Goal: Task Accomplishment & Management: Manage account settings

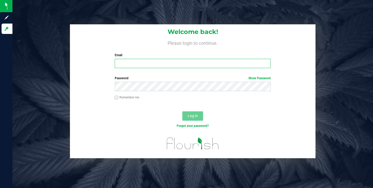
click at [122, 65] on input "Email" at bounding box center [193, 63] width 156 height 9
click at [0, 188] on com-1password-button at bounding box center [0, 188] width 0 height 0
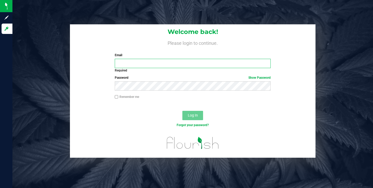
type input "[EMAIL_ADDRESS][DOMAIN_NAME]"
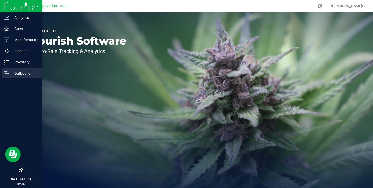
click at [19, 72] on p "Outbound" at bounding box center [24, 73] width 31 height 6
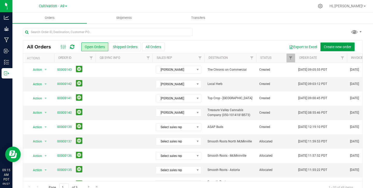
click at [331, 48] on span "Create new order" at bounding box center [336, 47] width 27 height 4
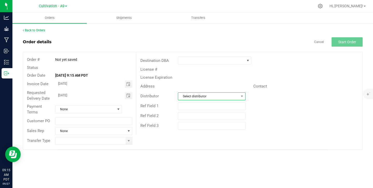
click at [203, 97] on span "Select distributor" at bounding box center [208, 96] width 61 height 7
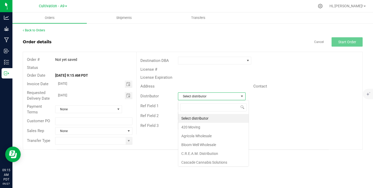
scroll to position [8, 67]
click at [191, 145] on li "Bloom Well Wholesale" at bounding box center [213, 144] width 70 height 9
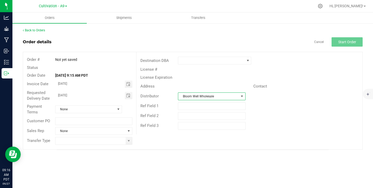
click at [136, 160] on div "Orders Shipments Transfers Back to Orders Order details Cancel Start Order Orde…" at bounding box center [192, 99] width 360 height 175
click at [94, 110] on span "None" at bounding box center [85, 109] width 60 height 7
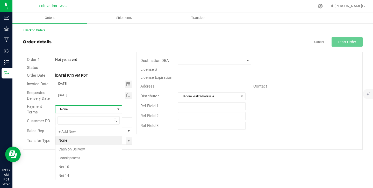
scroll to position [8, 67]
click at [168, 163] on div "Orders Shipments Transfers Back to Orders Order details Cancel Start Order Orde…" at bounding box center [192, 99] width 360 height 175
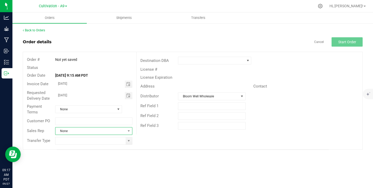
click at [105, 132] on span "None" at bounding box center [90, 130] width 70 height 7
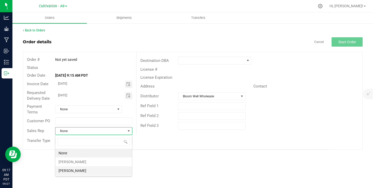
click at [70, 170] on li "[PERSON_NAME]" at bounding box center [93, 170] width 76 height 9
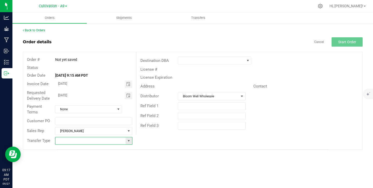
click at [120, 140] on input at bounding box center [90, 140] width 70 height 7
click at [129, 141] on span at bounding box center [129, 141] width 4 height 4
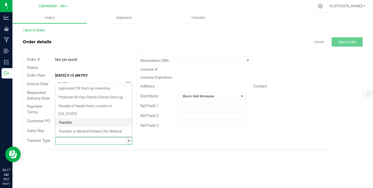
click at [77, 118] on li "Transfer" at bounding box center [93, 122] width 76 height 9
type input "Transfer"
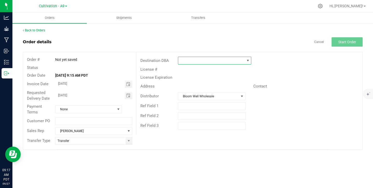
click at [247, 59] on span at bounding box center [248, 60] width 4 height 4
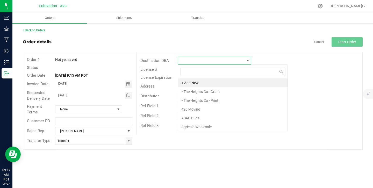
scroll to position [8, 73]
click at [216, 92] on li "* The Heights Co - Grant" at bounding box center [232, 91] width 109 height 9
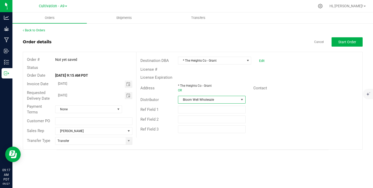
click at [241, 100] on span at bounding box center [242, 100] width 4 height 4
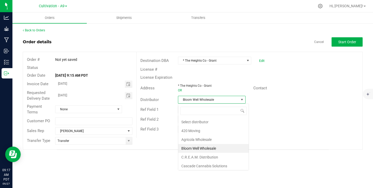
scroll to position [8, 67]
click at [212, 122] on li "Select distributor" at bounding box center [213, 121] width 70 height 9
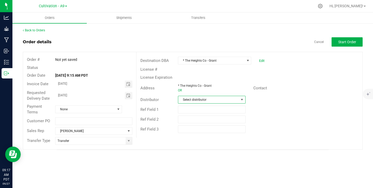
click at [310, 88] on div "Contact" at bounding box center [305, 88] width 113 height 8
click at [345, 43] on span "Start Order" at bounding box center [347, 42] width 18 height 4
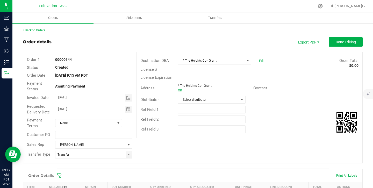
click at [244, 143] on div "Order # 00000144 Status Created Order Date [DATE] 9:15 AM PDT Payment Status Aw…" at bounding box center [192, 107] width 339 height 111
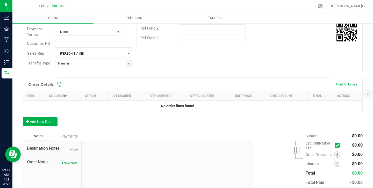
scroll to position [106, 0]
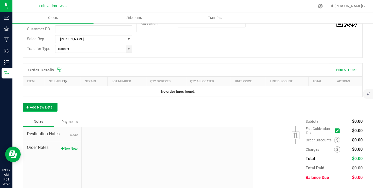
click at [55, 107] on button "Add New Detail" at bounding box center [40, 107] width 35 height 9
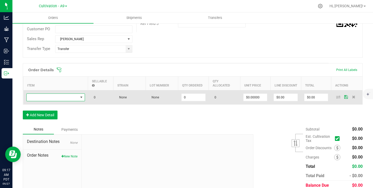
click at [81, 98] on span "NO DATA FOUND" at bounding box center [81, 97] width 4 height 4
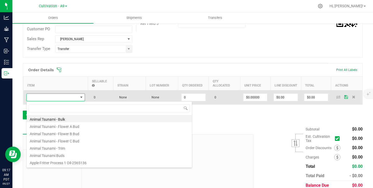
scroll to position [8, 58]
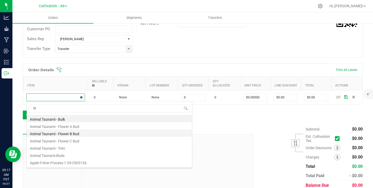
type input "blu"
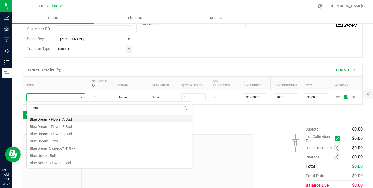
click at [67, 120] on li "Blue Dream - Flower A Bud" at bounding box center [109, 118] width 165 height 7
type input "0.0000 lb"
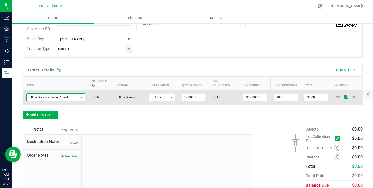
click at [82, 98] on span at bounding box center [81, 97] width 4 height 4
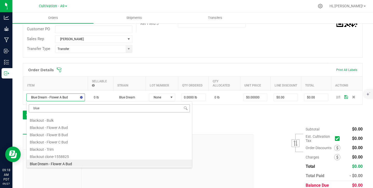
scroll to position [0, 0]
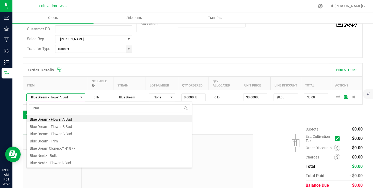
type input "blue"
click at [156, 48] on div "Order # 00000144 Status Created Order Date [DATE] 9:15 AM PDT Payment Status Aw…" at bounding box center [192, 1] width 339 height 111
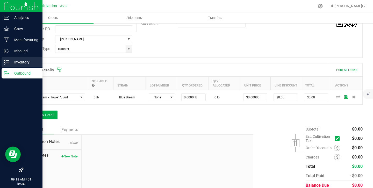
click at [17, 62] on p "Inventory" at bounding box center [24, 62] width 31 height 6
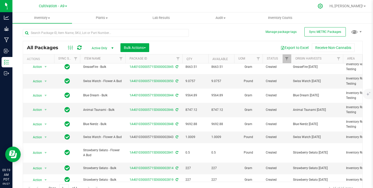
click at [323, 7] on icon at bounding box center [319, 5] width 5 height 5
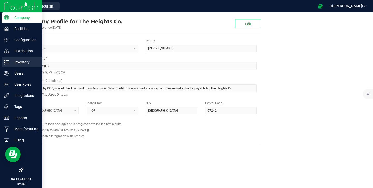
click at [17, 63] on p "Inventory" at bounding box center [24, 62] width 31 height 6
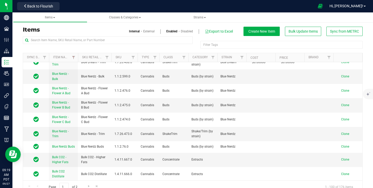
scroll to position [216, 0]
click at [255, 33] on span "Create New Item" at bounding box center [261, 31] width 27 height 4
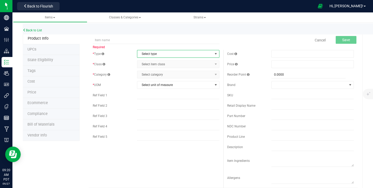
click at [185, 54] on span "Select type" at bounding box center [174, 53] width 75 height 7
click at [38, 30] on link "Back to List" at bounding box center [32, 30] width 19 height 4
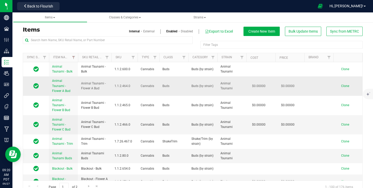
click at [99, 88] on span "Animal Tsunami - Flower A Bud" at bounding box center [94, 86] width 27 height 10
click at [101, 84] on span "Animal Tsunami - Flower A Bud" at bounding box center [94, 86] width 27 height 10
click at [211, 88] on td "Buds (by strain)" at bounding box center [202, 85] width 29 height 19
click at [210, 88] on td "Buds (by strain)" at bounding box center [202, 85] width 29 height 19
click at [266, 32] on span "Create New Item" at bounding box center [261, 31] width 27 height 4
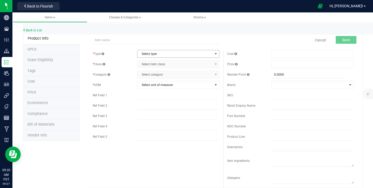
click at [200, 50] on span "Select type" at bounding box center [178, 54] width 82 height 8
click at [177, 64] on li "Cannabis" at bounding box center [178, 63] width 82 height 8
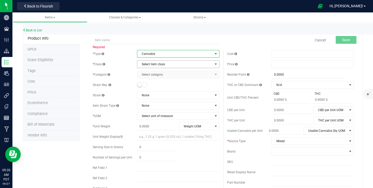
click at [175, 66] on span "Select item class" at bounding box center [174, 64] width 75 height 7
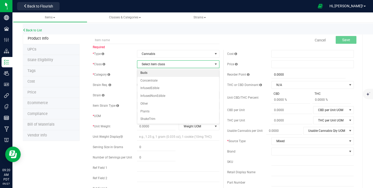
click at [166, 73] on li "Buds" at bounding box center [178, 73] width 82 height 8
click at [166, 75] on span "Select category" at bounding box center [174, 74] width 75 height 7
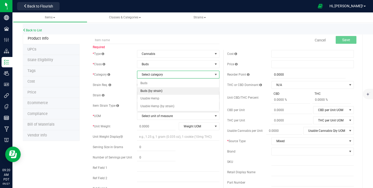
click at [160, 90] on li "Buds (by strain)" at bounding box center [178, 91] width 82 height 8
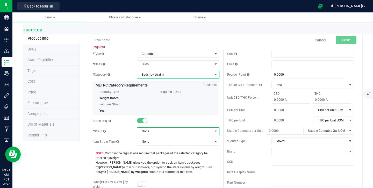
click at [155, 132] on span "None" at bounding box center [174, 131] width 75 height 7
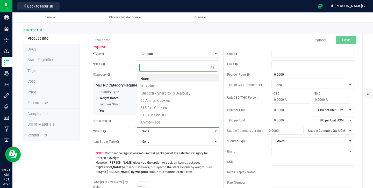
scroll to position [8, 82]
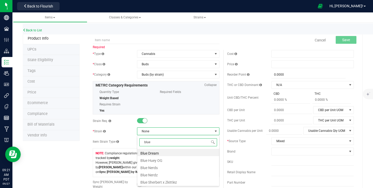
type input "blue"
click at [173, 132] on span "None" at bounding box center [174, 131] width 75 height 7
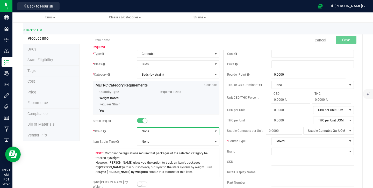
click at [173, 132] on span "None" at bounding box center [174, 131] width 75 height 7
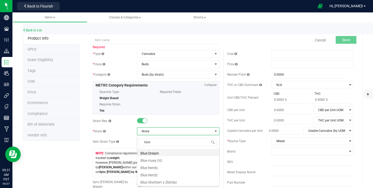
click at [157, 154] on li "Blue Dream" at bounding box center [178, 152] width 82 height 7
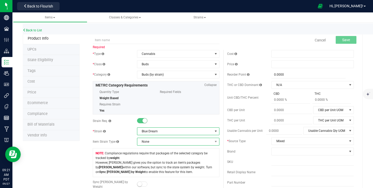
click at [152, 142] on span "None" at bounding box center [174, 141] width 75 height 7
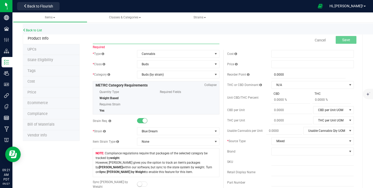
click at [139, 41] on input "text" at bounding box center [156, 40] width 127 height 8
type input "Bl"
click at [36, 31] on link "Back to List" at bounding box center [32, 30] width 19 height 4
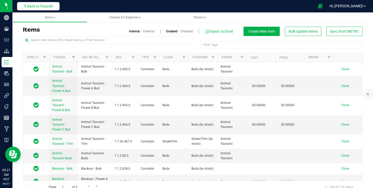
click at [41, 8] on span "Back to Flourish" at bounding box center [40, 6] width 26 height 4
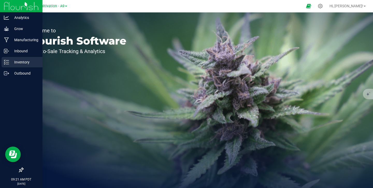
click at [20, 62] on p "Inventory" at bounding box center [24, 62] width 31 height 6
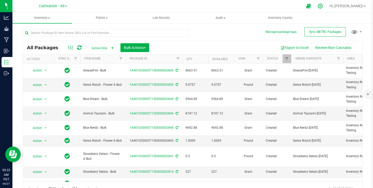
click at [322, 7] on icon at bounding box center [319, 6] width 5 height 5
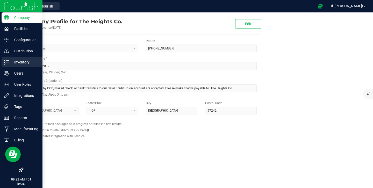
click at [21, 63] on p "Inventory" at bounding box center [24, 62] width 31 height 6
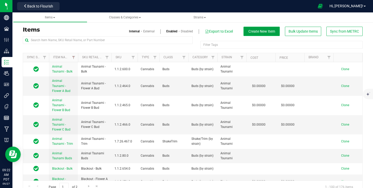
click at [254, 31] on span "Create New Item" at bounding box center [261, 31] width 27 height 4
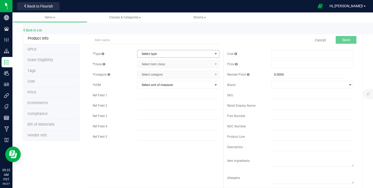
click at [153, 55] on span "Select type" at bounding box center [174, 53] width 75 height 7
click at [147, 64] on li "Cannabis" at bounding box center [178, 63] width 82 height 8
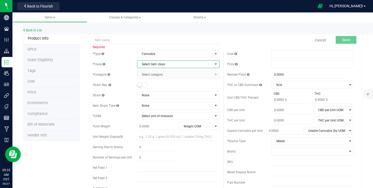
click at [147, 64] on span "Select item class" at bounding box center [174, 64] width 75 height 7
click at [143, 75] on li "Buds" at bounding box center [178, 73] width 82 height 8
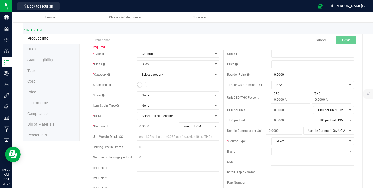
click at [148, 74] on span "Select category" at bounding box center [174, 74] width 75 height 7
click at [145, 90] on li "Buds (by strain)" at bounding box center [178, 91] width 82 height 8
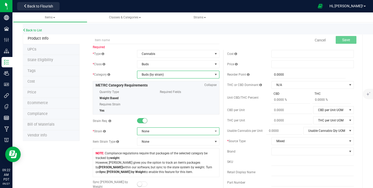
click at [159, 131] on span "None" at bounding box center [174, 131] width 75 height 7
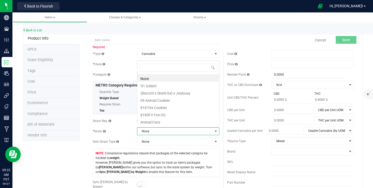
scroll to position [8, 82]
type input "blue"
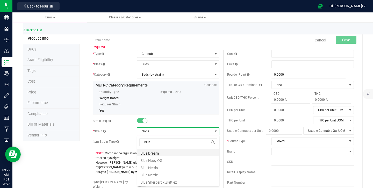
click at [154, 153] on li "Blue Dream" at bounding box center [178, 152] width 82 height 7
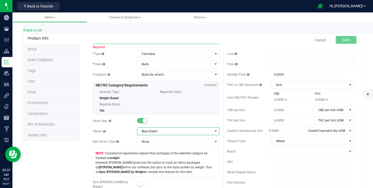
click at [117, 40] on input "text" at bounding box center [156, 40] width 127 height 8
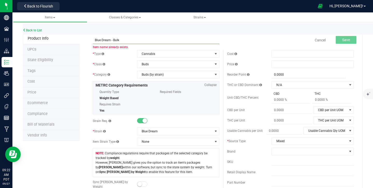
type input "Blue Dream - Bulk"
click at [51, 18] on span "Items" at bounding box center [50, 18] width 10 height 4
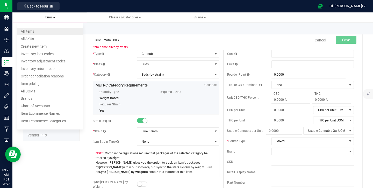
click at [25, 32] on span "All items" at bounding box center [27, 31] width 13 height 4
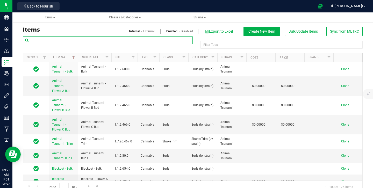
click at [71, 43] on input "text" at bounding box center [108, 40] width 170 height 8
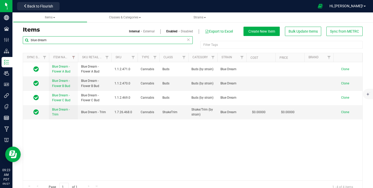
type input "blue dream"
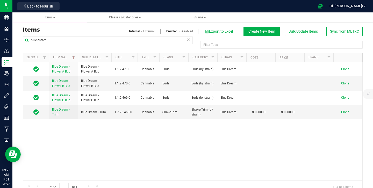
click at [185, 30] on link "Disabled" at bounding box center [187, 31] width 12 height 5
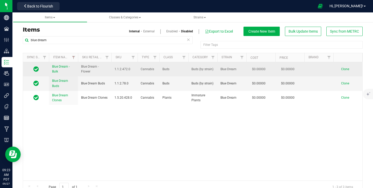
click at [65, 71] on link "Blue Dream - Bulk" at bounding box center [63, 69] width 23 height 10
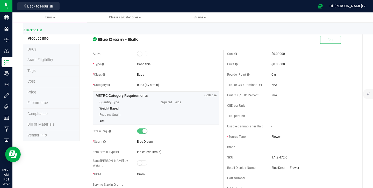
click at [142, 52] on span at bounding box center [142, 53] width 10 height 5
click at [140, 54] on small at bounding box center [139, 53] width 5 height 5
click at [324, 41] on button "Edit" at bounding box center [330, 40] width 21 height 8
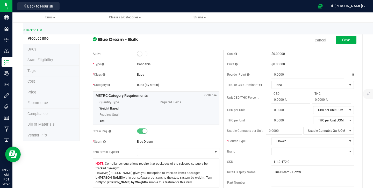
click at [142, 54] on small at bounding box center [139, 53] width 5 height 5
click at [347, 40] on span "Save" at bounding box center [346, 40] width 8 height 4
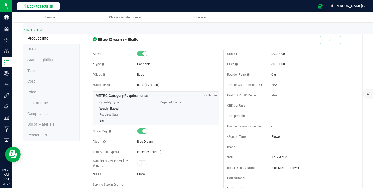
click at [38, 5] on span "Back to Flourish" at bounding box center [40, 6] width 26 height 4
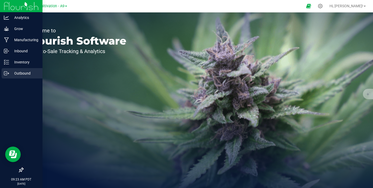
click at [18, 72] on p "Outbound" at bounding box center [24, 73] width 31 height 6
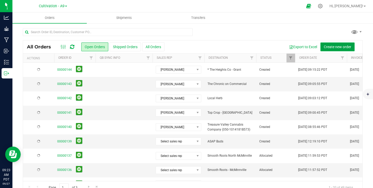
click at [331, 48] on span "Create new order" at bounding box center [336, 47] width 27 height 4
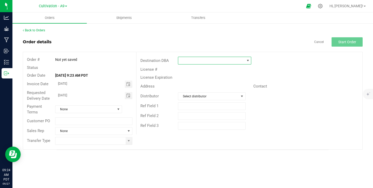
click at [201, 60] on span at bounding box center [211, 60] width 66 height 7
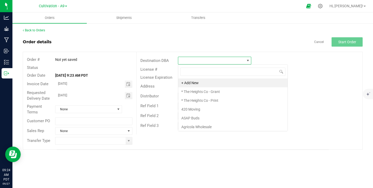
scroll to position [8, 73]
click at [191, 91] on li "* The Heights Co - Grant" at bounding box center [232, 91] width 109 height 9
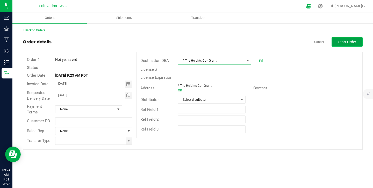
click at [347, 44] on span "Start Order" at bounding box center [347, 42] width 18 height 4
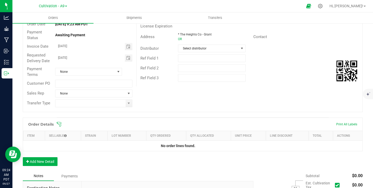
scroll to position [54, 0]
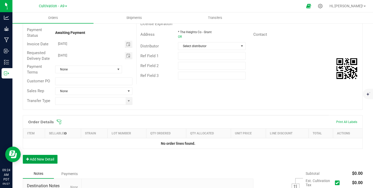
click at [40, 160] on button "Add New Detail" at bounding box center [40, 159] width 35 height 9
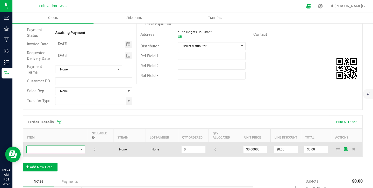
click at [45, 149] on span "NO DATA FOUND" at bounding box center [52, 149] width 51 height 7
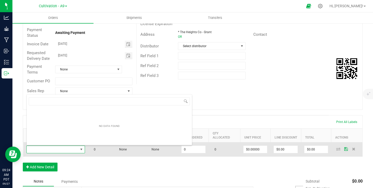
scroll to position [8, 58]
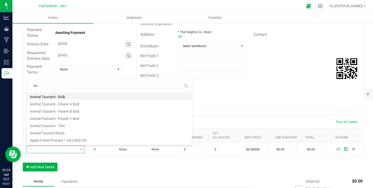
type input "blue"
click at [54, 97] on li "Blue Dream - Bulk" at bounding box center [109, 95] width 165 height 7
type input "0.0000 g"
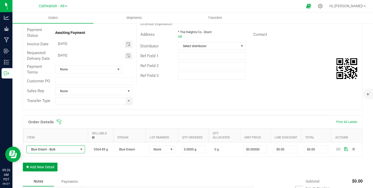
click at [55, 167] on button "Add New Detail" at bounding box center [40, 166] width 35 height 9
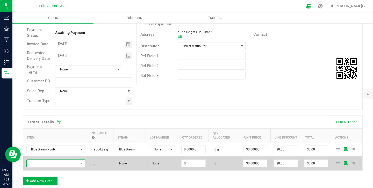
click at [54, 162] on span "NO DATA FOUND" at bounding box center [52, 163] width 51 height 7
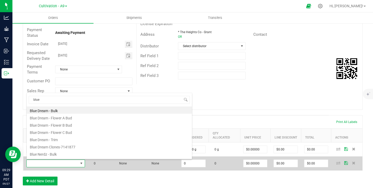
type input "blue"
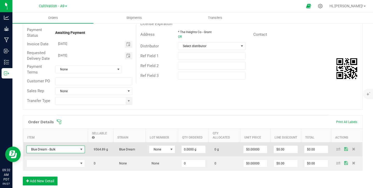
click at [81, 149] on span at bounding box center [81, 149] width 4 height 4
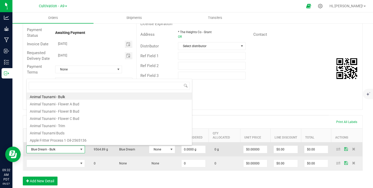
click at [81, 148] on span at bounding box center [81, 149] width 4 height 4
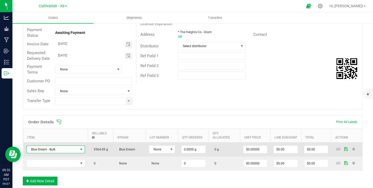
click at [81, 148] on span at bounding box center [81, 149] width 4 height 4
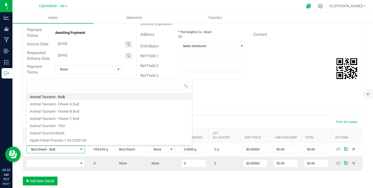
click at [55, 95] on li "Animal Tsunami - Bulk" at bounding box center [109, 95] width 165 height 7
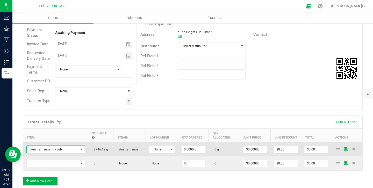
click at [105, 150] on span "8746.12 g" at bounding box center [99, 149] width 17 height 4
click at [130, 149] on span "Animal Tsunami" at bounding box center [129, 149] width 26 height 4
click at [171, 149] on span at bounding box center [171, 149] width 4 height 4
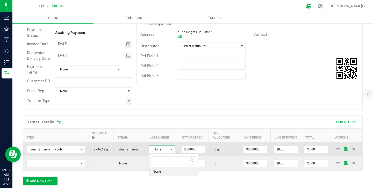
scroll to position [8, 26]
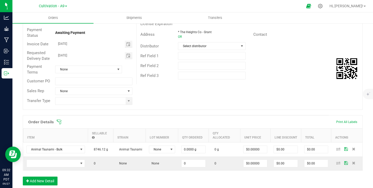
click at [200, 96] on div "Order # 00000145 Status Created Order Date [DATE] 9:23 AM PDT Payment Status Aw…" at bounding box center [192, 53] width 339 height 111
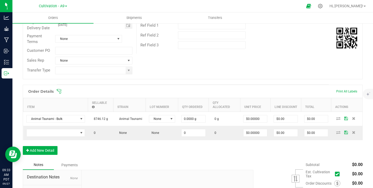
scroll to position [83, 0]
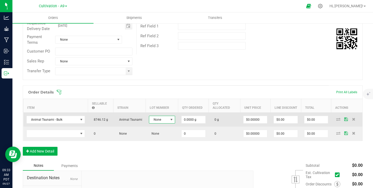
click at [172, 120] on span at bounding box center [171, 119] width 4 height 4
click at [105, 120] on span "8746.12 g" at bounding box center [99, 120] width 17 height 4
click at [167, 119] on span "None" at bounding box center [158, 119] width 19 height 7
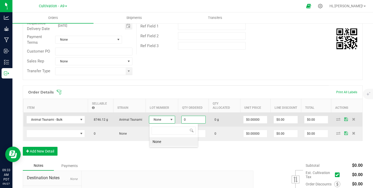
click at [193, 120] on input "0" at bounding box center [193, 119] width 24 height 7
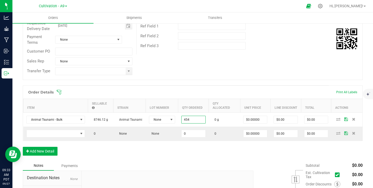
type input "454.0000 g"
click at [203, 79] on div "Order # 00000145 Status Created Order Date [DATE] 9:23 AM PDT Payment Status Aw…" at bounding box center [192, 24] width 339 height 111
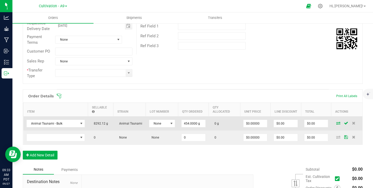
click at [221, 124] on td "0 g" at bounding box center [224, 123] width 31 height 14
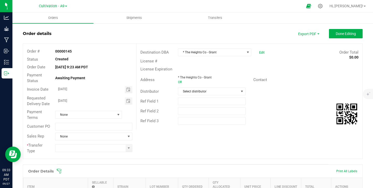
scroll to position [6, 0]
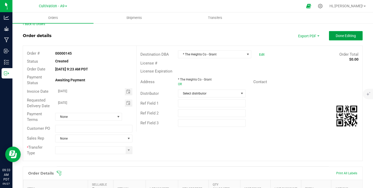
click at [340, 38] on button "Done Editing" at bounding box center [346, 35] width 34 height 9
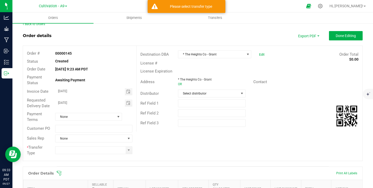
click at [272, 115] on div "Ref Field 2" at bounding box center [249, 113] width 226 height 10
click at [130, 151] on span at bounding box center [129, 150] width 4 height 4
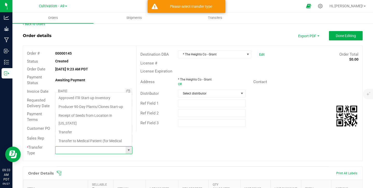
scroll to position [8, 77]
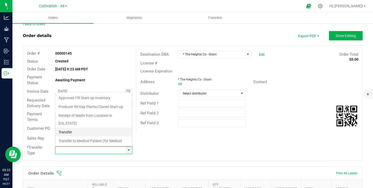
click at [80, 128] on li "Transfer" at bounding box center [93, 132] width 76 height 9
type input "Transfer"
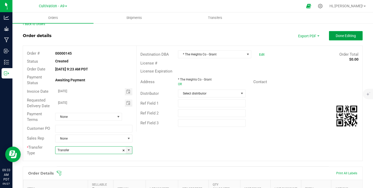
click at [344, 38] on span "Done Editing" at bounding box center [345, 36] width 20 height 4
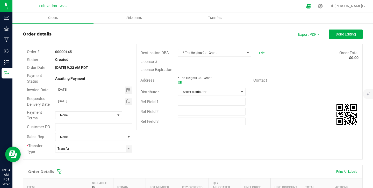
scroll to position [0, 0]
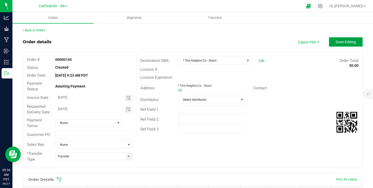
click at [347, 41] on span "Done Editing" at bounding box center [345, 42] width 20 height 4
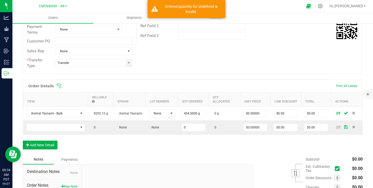
scroll to position [145, 0]
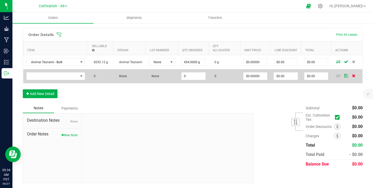
click at [354, 76] on icon at bounding box center [353, 75] width 3 height 3
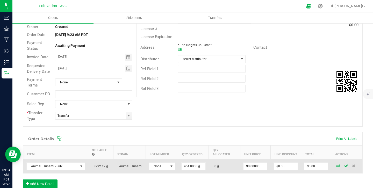
scroll to position [0, 0]
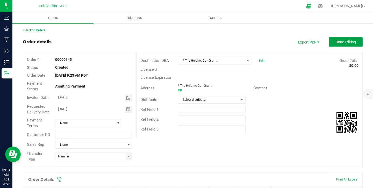
click at [347, 40] on span "Done Editing" at bounding box center [345, 42] width 20 height 4
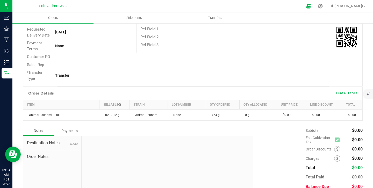
scroll to position [75, 0]
click at [135, 20] on span "Shipments" at bounding box center [133, 18] width 29 height 5
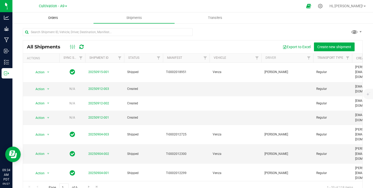
click at [51, 20] on span "Orders" at bounding box center [53, 18] width 24 height 5
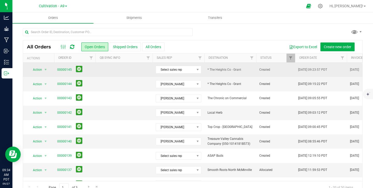
click at [133, 70] on td at bounding box center [123, 70] width 57 height 14
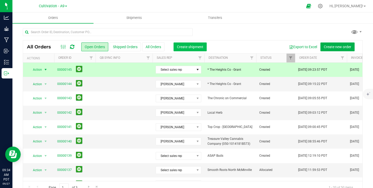
click at [182, 47] on span "Create shipment" at bounding box center [190, 47] width 26 height 4
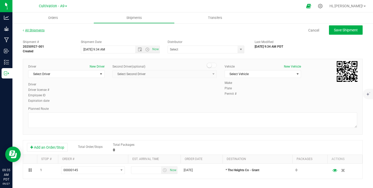
click at [35, 31] on link "All Shipments" at bounding box center [34, 30] width 22 height 4
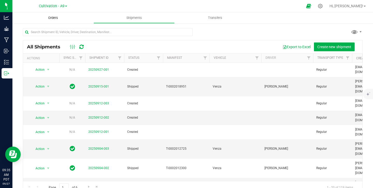
click at [48, 22] on uib-tab-heading "Orders" at bounding box center [52, 17] width 81 height 11
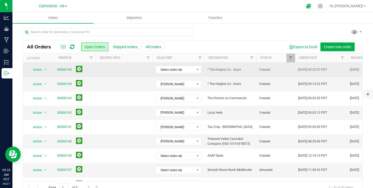
click at [100, 72] on td at bounding box center [123, 70] width 57 height 14
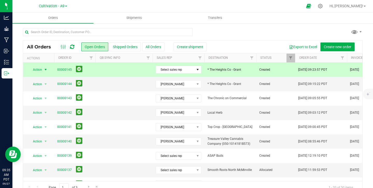
click at [48, 70] on span "select" at bounding box center [45, 69] width 6 height 7
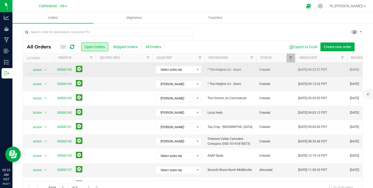
click at [125, 71] on td at bounding box center [123, 70] width 57 height 14
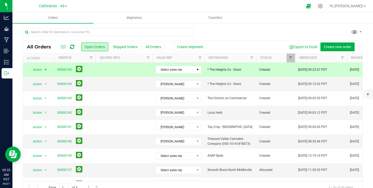
click at [213, 69] on span "* The Heights Co - Grant" at bounding box center [230, 69] width 46 height 5
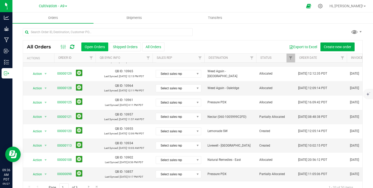
click at [93, 48] on button "Open Orders" at bounding box center [94, 46] width 27 height 9
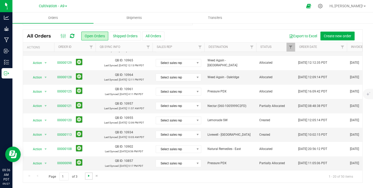
click at [90, 176] on span "Go to the next page" at bounding box center [89, 176] width 4 height 4
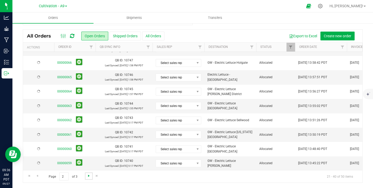
scroll to position [0, 0]
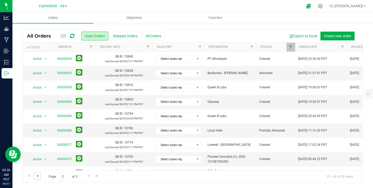
click at [37, 176] on span "Go to the previous page" at bounding box center [37, 176] width 4 height 4
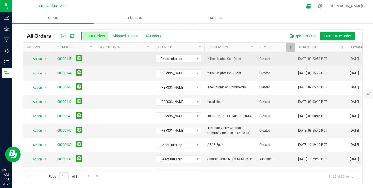
click at [96, 58] on td at bounding box center [123, 59] width 57 height 14
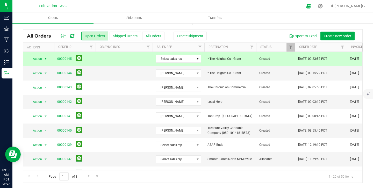
click at [46, 59] on span "select" at bounding box center [45, 59] width 4 height 4
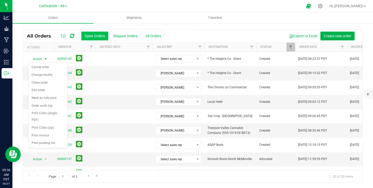
click at [95, 38] on button "Open Orders" at bounding box center [94, 36] width 27 height 9
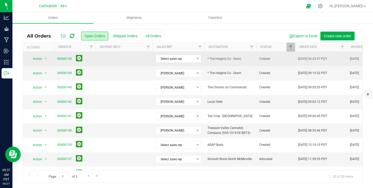
click at [115, 58] on td at bounding box center [123, 59] width 57 height 14
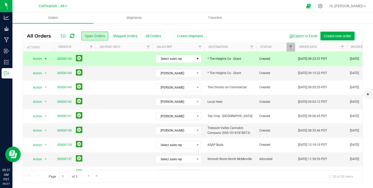
click at [102, 58] on td at bounding box center [123, 59] width 57 height 14
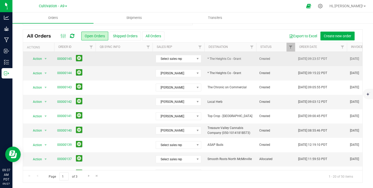
click at [102, 58] on td at bounding box center [123, 59] width 57 height 14
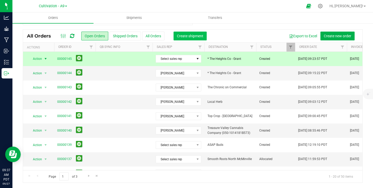
click at [182, 36] on span "Create shipment" at bounding box center [190, 36] width 26 height 4
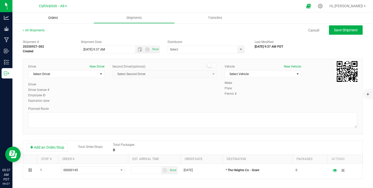
click at [59, 19] on span "Orders" at bounding box center [53, 18] width 24 height 5
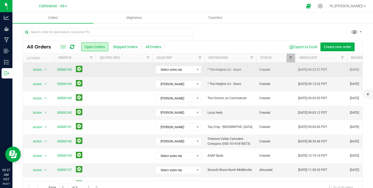
click at [137, 73] on td at bounding box center [123, 70] width 57 height 14
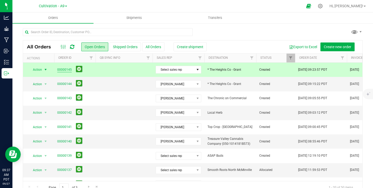
click at [68, 70] on link "00000145" at bounding box center [64, 69] width 14 height 5
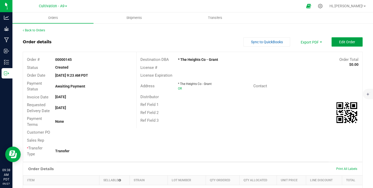
click at [339, 41] on span "Edit Order" at bounding box center [347, 42] width 16 height 4
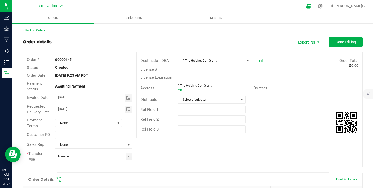
click at [35, 31] on link "Back to Orders" at bounding box center [34, 30] width 22 height 4
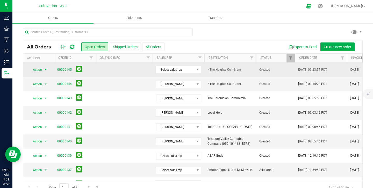
click at [46, 69] on span "select" at bounding box center [45, 70] width 4 height 4
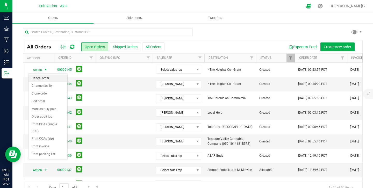
click at [43, 80] on li "Cancel order" at bounding box center [47, 79] width 39 height 8
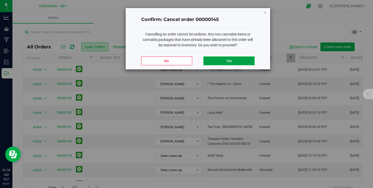
click at [226, 62] on span "Yes" at bounding box center [229, 61] width 6 height 4
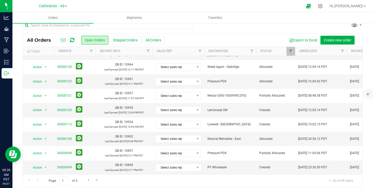
scroll to position [11, 0]
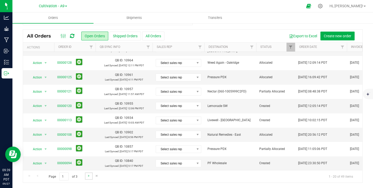
click at [86, 174] on link "Go to the next page" at bounding box center [89, 175] width 8 height 7
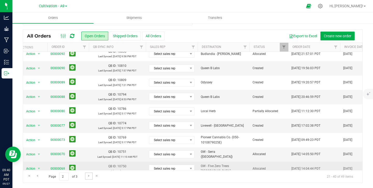
scroll to position [0, 7]
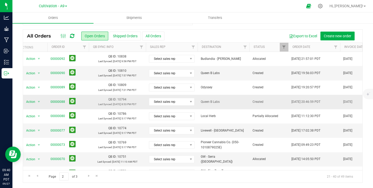
click at [115, 100] on span "QB ID:" at bounding box center [112, 100] width 8 height 4
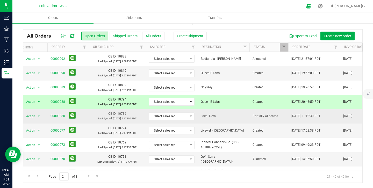
click at [39, 101] on span "select" at bounding box center [39, 102] width 4 height 4
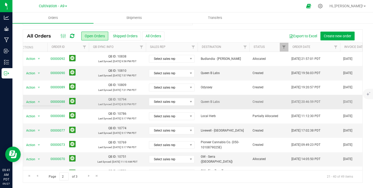
click at [91, 101] on td "QB ID: 10794 Last Synced: [DATE] 8:53 PM PDT" at bounding box center [117, 102] width 57 height 14
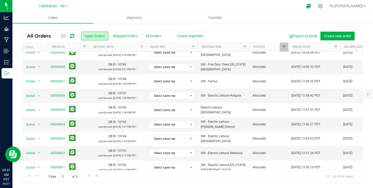
scroll to position [168, 7]
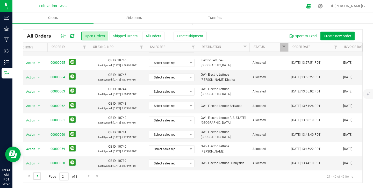
click at [38, 174] on span "Go to the previous page" at bounding box center [37, 176] width 4 height 4
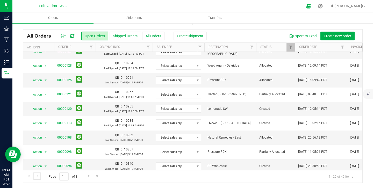
scroll to position [168, 0]
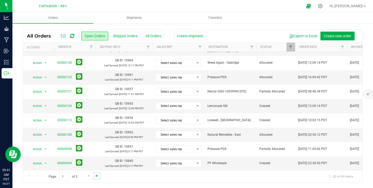
click at [95, 176] on span "Go to the last page" at bounding box center [97, 176] width 4 height 4
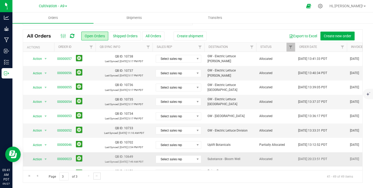
scroll to position [0, 0]
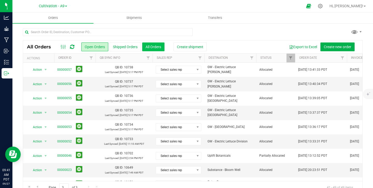
click at [151, 47] on button "All Orders" at bounding box center [153, 46] width 22 height 9
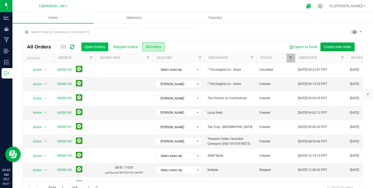
click at [95, 48] on button "Open Orders" at bounding box center [94, 46] width 27 height 9
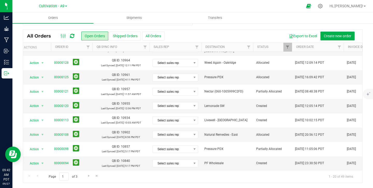
scroll to position [11, 0]
click at [87, 177] on span "Go to the next page" at bounding box center [89, 176] width 4 height 4
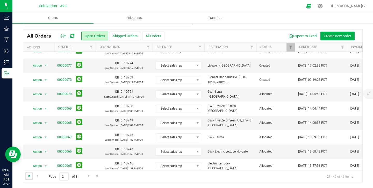
click at [27, 175] on span "Go to the first page" at bounding box center [29, 176] width 4 height 4
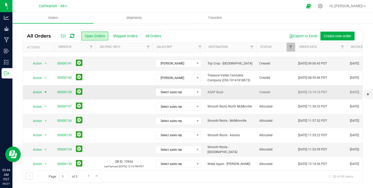
scroll to position [44, 0]
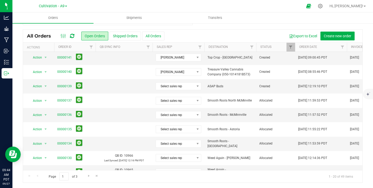
click at [71, 36] on icon at bounding box center [72, 35] width 4 height 5
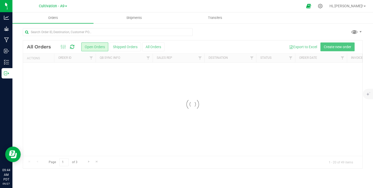
scroll to position [0, 0]
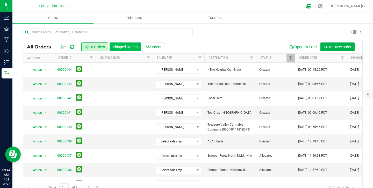
click at [118, 48] on button "Shipped Orders" at bounding box center [124, 46] width 31 height 9
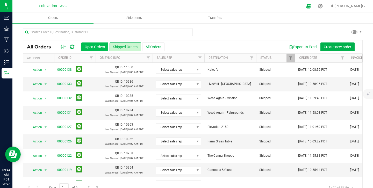
click at [85, 46] on button "Open Orders" at bounding box center [94, 46] width 27 height 9
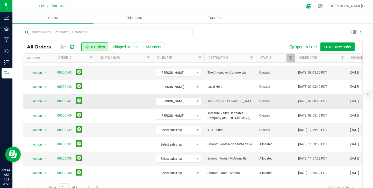
scroll to position [14, 0]
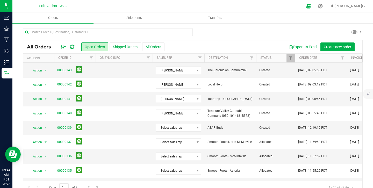
click at [63, 47] on ellipse at bounding box center [63, 47] width 1 height 1
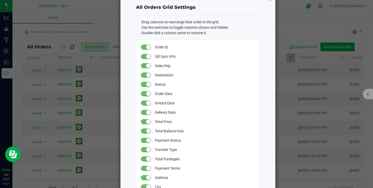
scroll to position [0, 0]
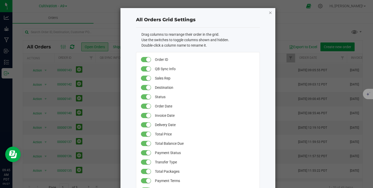
click at [270, 13] on icon "button" at bounding box center [270, 12] width 4 height 6
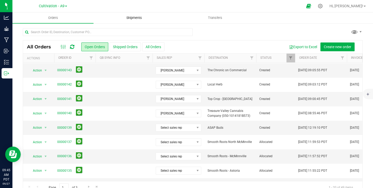
click at [134, 19] on span "Shipments" at bounding box center [133, 18] width 29 height 5
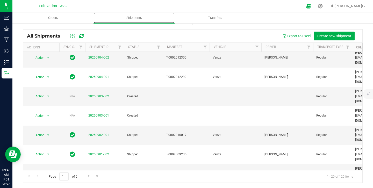
scroll to position [114, 0]
click at [139, 47] on th "Status" at bounding box center [143, 47] width 39 height 9
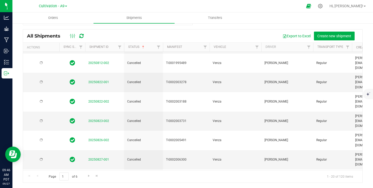
scroll to position [0, 0]
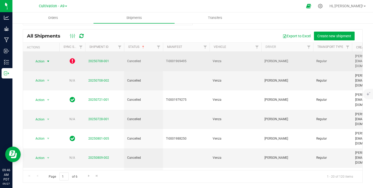
click at [48, 59] on span "select" at bounding box center [48, 61] width 4 height 4
click at [119, 59] on td "20250708-001" at bounding box center [104, 61] width 39 height 19
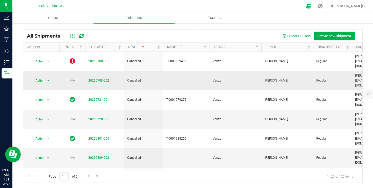
click at [49, 78] on span "select" at bounding box center [48, 80] width 4 height 4
click at [49, 79] on span "select" at bounding box center [48, 81] width 4 height 4
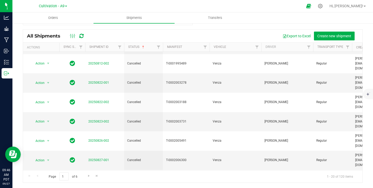
scroll to position [114, 0]
click at [214, 18] on span "Transfers" at bounding box center [215, 18] width 28 height 5
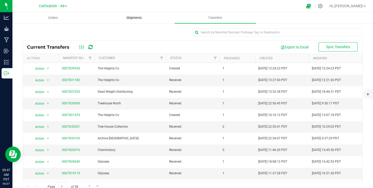
click at [131, 15] on uib-tab-heading "Shipments" at bounding box center [134, 18] width 80 height 10
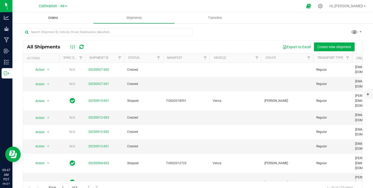
click at [56, 20] on span "Orders" at bounding box center [53, 18] width 24 height 5
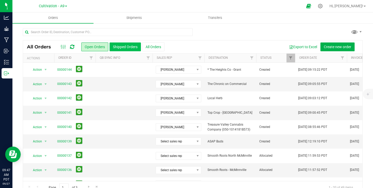
click at [125, 48] on button "Shipped Orders" at bounding box center [124, 46] width 31 height 9
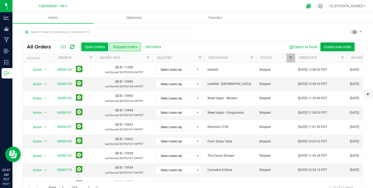
click at [94, 46] on button "Open Orders" at bounding box center [94, 46] width 27 height 9
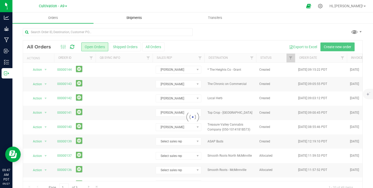
click at [132, 21] on uib-tab-heading "Shipments" at bounding box center [134, 18] width 80 height 10
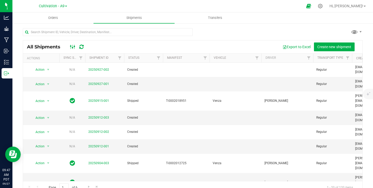
click at [72, 45] on icon at bounding box center [73, 47] width 6 height 6
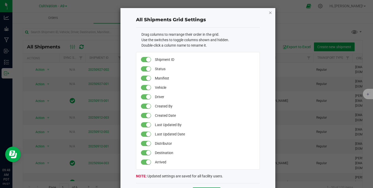
click at [271, 12] on icon "button" at bounding box center [270, 12] width 4 height 6
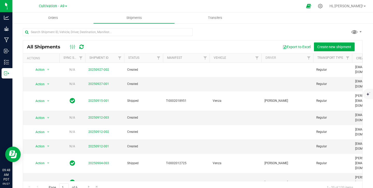
click at [182, 46] on div "Export to Excel Create new shipment" at bounding box center [223, 46] width 269 height 9
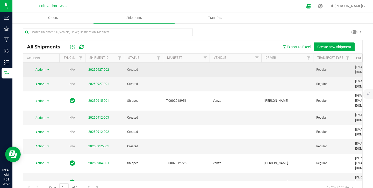
click at [49, 70] on span "select" at bounding box center [48, 70] width 4 height 4
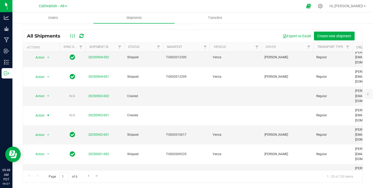
scroll to position [10, 0]
click at [138, 47] on link "Status" at bounding box center [133, 48] width 11 height 4
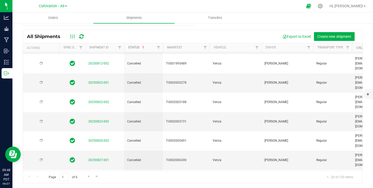
scroll to position [0, 0]
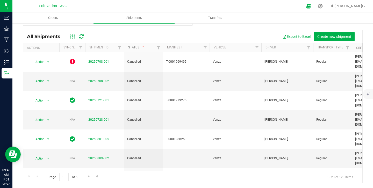
click at [138, 47] on link "Status" at bounding box center [136, 48] width 17 height 4
click at [52, 19] on span "Orders" at bounding box center [53, 18] width 24 height 5
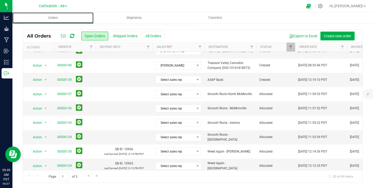
scroll to position [47, 0]
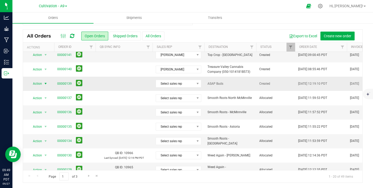
click at [44, 83] on span "select" at bounding box center [45, 83] width 4 height 4
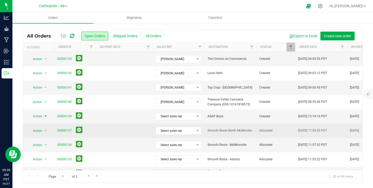
scroll to position [0, 0]
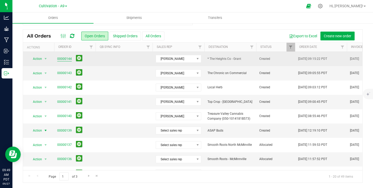
click at [66, 58] on link "00000144" at bounding box center [64, 58] width 14 height 5
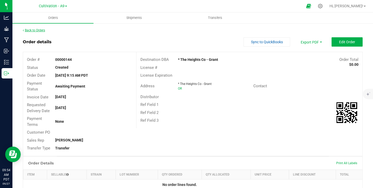
click at [32, 32] on link "Back to Orders" at bounding box center [34, 30] width 22 height 4
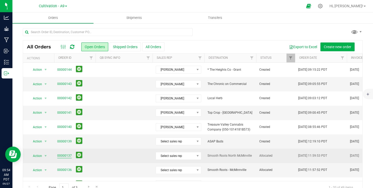
click at [64, 154] on link "00000137" at bounding box center [64, 155] width 14 height 5
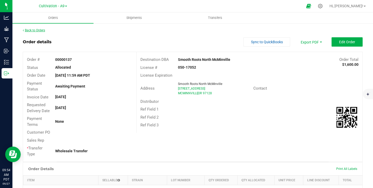
click at [36, 31] on link "Back to Orders" at bounding box center [34, 30] width 22 height 4
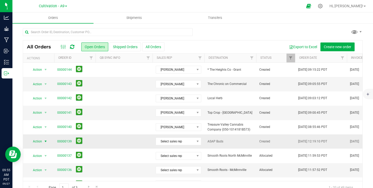
click at [47, 141] on span "select" at bounding box center [45, 141] width 4 height 4
click at [115, 143] on td at bounding box center [123, 141] width 57 height 14
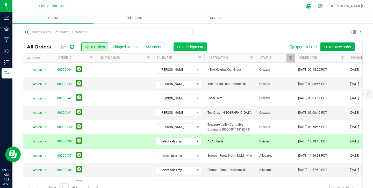
click at [196, 49] on button "Create shipment" at bounding box center [189, 46] width 33 height 9
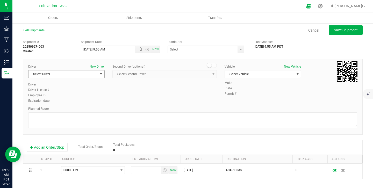
click at [100, 74] on span "select" at bounding box center [101, 74] width 4 height 4
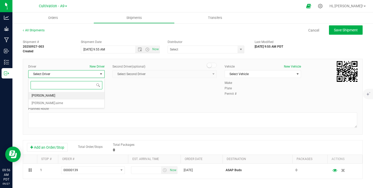
click at [88, 95] on li "[PERSON_NAME]" at bounding box center [66, 96] width 76 height 8
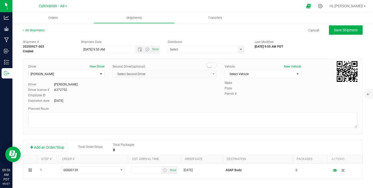
click at [135, 101] on div "Driver New Driver [PERSON_NAME] Select Driver [PERSON_NAME] [PERSON_NAME]-aime …" at bounding box center [192, 84] width 336 height 40
click at [338, 32] on button "Save Shipment" at bounding box center [346, 29] width 34 height 9
click at [34, 30] on link "All Shipments" at bounding box center [34, 30] width 22 height 4
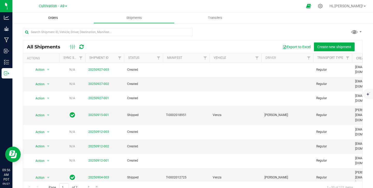
click at [54, 19] on span "Orders" at bounding box center [53, 18] width 24 height 5
